Goal: Information Seeking & Learning: Learn about a topic

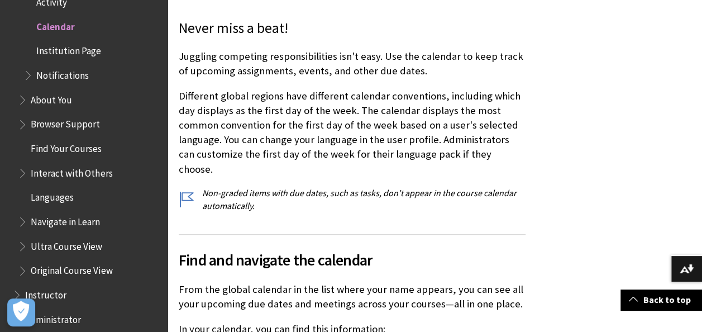
scroll to position [366, 0]
drag, startPoint x: 542, startPoint y: 142, endPoint x: 610, endPoint y: 74, distance: 96.3
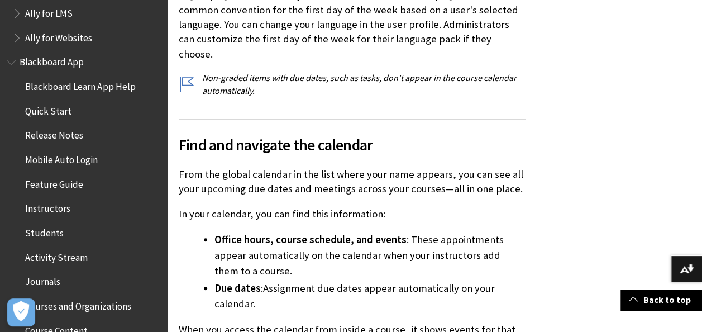
scroll to position [0, 0]
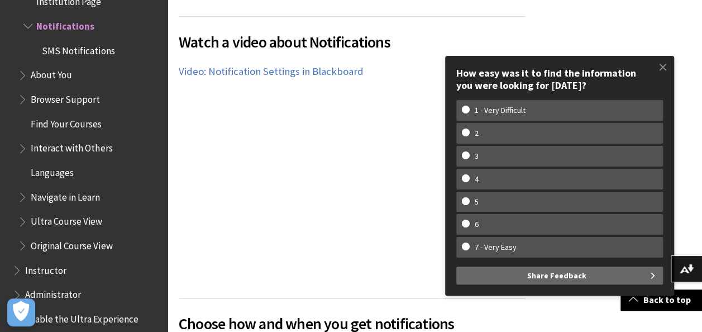
scroll to position [706, 0]
click at [667, 67] on span at bounding box center [662, 66] width 23 height 23
